Goal: Entertainment & Leisure: Browse casually

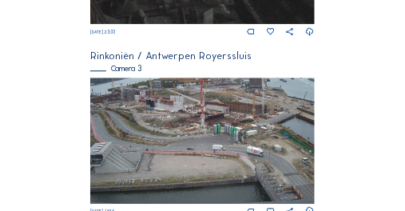
scroll to position [634, 0]
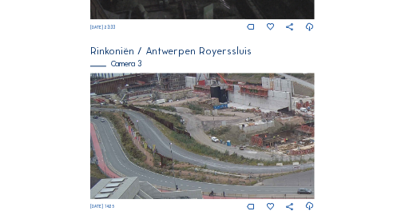
drag, startPoint x: 128, startPoint y: 106, endPoint x: 199, endPoint y: 106, distance: 71.2
click at [199, 106] on img at bounding box center [202, 136] width 224 height 126
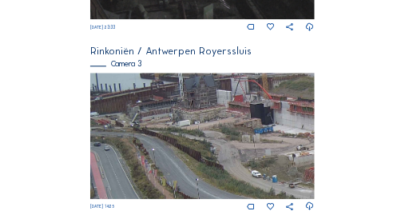
drag, startPoint x: 154, startPoint y: 116, endPoint x: 271, endPoint y: 130, distance: 117.5
click at [271, 130] on img at bounding box center [202, 136] width 224 height 126
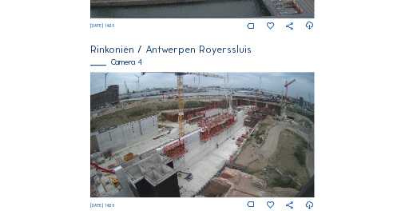
scroll to position [810, 0]
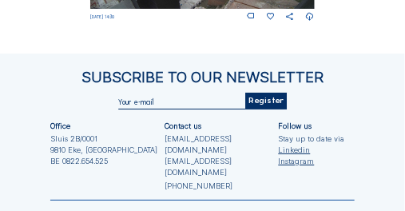
scroll to position [1018, 0]
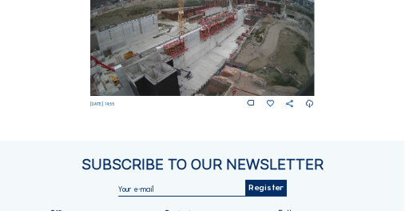
scroll to position [858, 0]
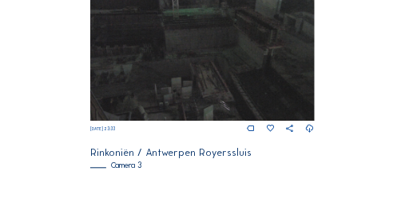
scroll to position [564, 0]
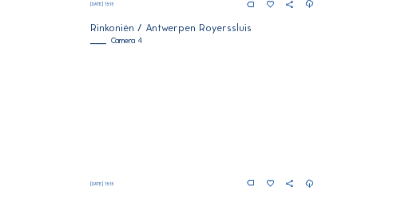
scroll to position [837, 0]
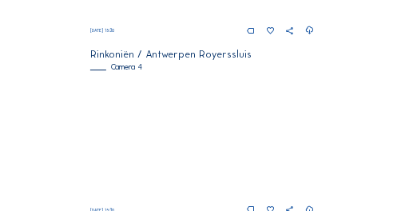
scroll to position [890, 0]
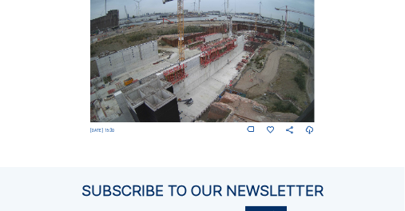
click at [125, 103] on img at bounding box center [202, 60] width 224 height 126
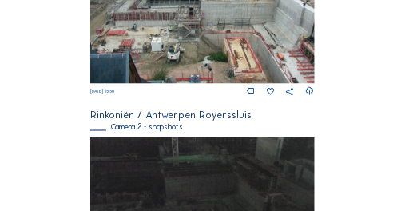
scroll to position [341, 0]
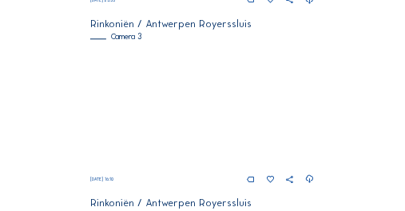
scroll to position [660, 0]
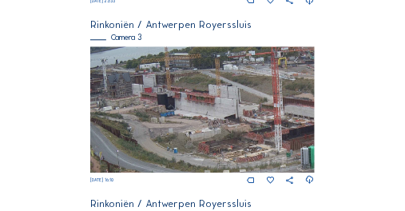
drag, startPoint x: 169, startPoint y: 99, endPoint x: 184, endPoint y: 153, distance: 56.2
click at [184, 153] on img at bounding box center [202, 109] width 224 height 126
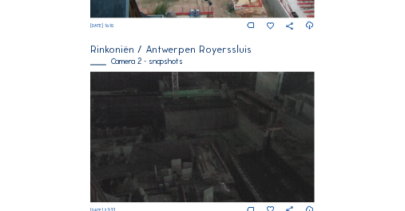
scroll to position [480, 0]
